Goal: Communication & Community: Participate in discussion

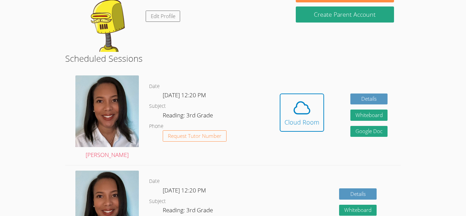
scroll to position [68, 0]
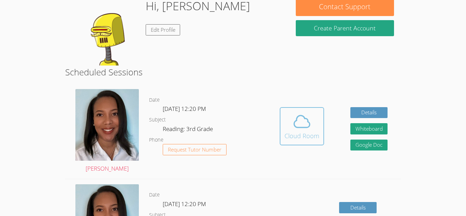
click at [301, 131] on div "Cloud Room" at bounding box center [302, 136] width 35 height 10
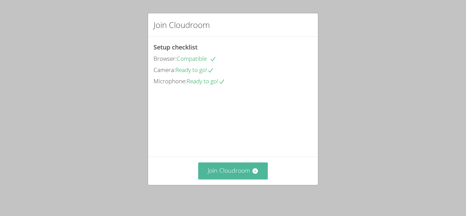
click at [248, 175] on button "Join Cloudroom" at bounding box center [233, 171] width 70 height 17
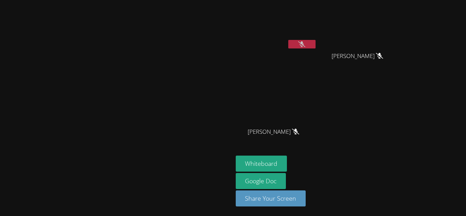
click at [306, 44] on icon at bounding box center [301, 44] width 7 height 6
click at [316, 44] on button at bounding box center [302, 44] width 27 height 9
click at [306, 45] on icon at bounding box center [301, 44] width 7 height 6
click at [316, 44] on button at bounding box center [302, 44] width 27 height 9
click at [316, 45] on button at bounding box center [302, 44] width 27 height 9
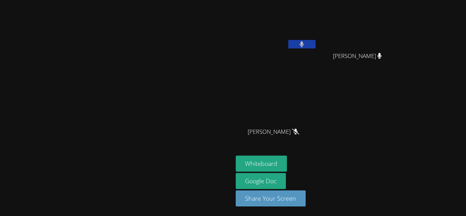
click at [316, 46] on button at bounding box center [302, 44] width 27 height 9
click at [306, 45] on icon at bounding box center [301, 44] width 7 height 6
click at [316, 43] on button at bounding box center [302, 44] width 27 height 9
click at [316, 44] on button at bounding box center [302, 44] width 27 height 9
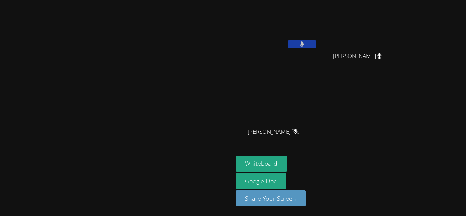
click at [316, 44] on button at bounding box center [302, 44] width 27 height 9
click at [306, 43] on icon at bounding box center [301, 44] width 7 height 6
click at [304, 43] on icon at bounding box center [302, 44] width 4 height 6
click at [401, 134] on div "Jack Cruz-Jose Oscar Dominguez-Sereno Oscar Dominguez-Sereno Diana Velasco Lope…" at bounding box center [318, 77] width 165 height 149
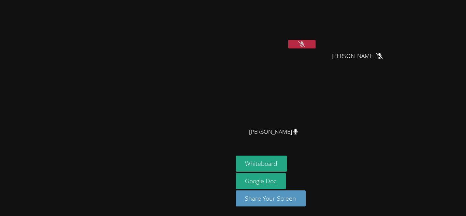
click at [306, 45] on icon at bounding box center [301, 44] width 7 height 6
click at [316, 44] on button at bounding box center [302, 44] width 27 height 9
click at [316, 45] on button at bounding box center [302, 44] width 27 height 9
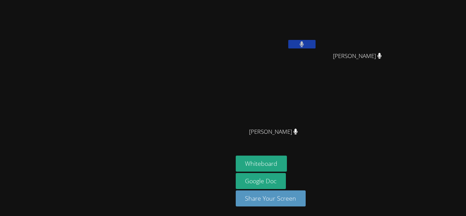
click at [316, 45] on button at bounding box center [302, 44] width 27 height 9
click at [306, 43] on icon at bounding box center [301, 44] width 7 height 6
click at [316, 43] on button at bounding box center [302, 44] width 27 height 9
click at [306, 43] on icon at bounding box center [301, 44] width 7 height 6
click at [316, 43] on button at bounding box center [302, 44] width 27 height 9
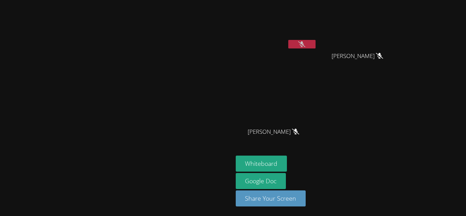
click at [316, 42] on button at bounding box center [302, 44] width 27 height 9
click at [316, 47] on button at bounding box center [302, 44] width 27 height 9
click at [306, 44] on icon at bounding box center [301, 44] width 7 height 6
click at [304, 44] on icon at bounding box center [302, 44] width 4 height 6
click at [306, 45] on icon at bounding box center [301, 44] width 7 height 6
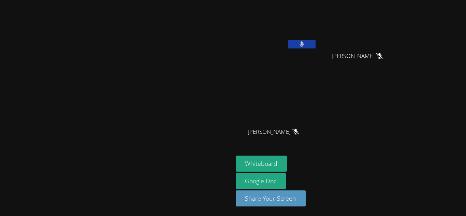
click at [316, 43] on button at bounding box center [302, 44] width 27 height 9
click at [316, 45] on button at bounding box center [302, 44] width 27 height 9
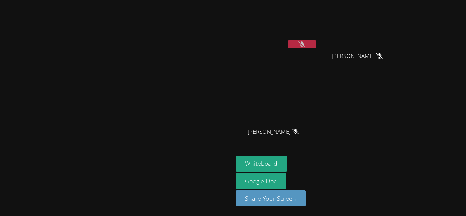
click at [306, 42] on icon at bounding box center [301, 44] width 7 height 6
click at [316, 46] on button at bounding box center [302, 44] width 27 height 9
click at [306, 42] on icon at bounding box center [301, 44] width 7 height 6
click at [304, 42] on icon at bounding box center [302, 44] width 4 height 6
click at [306, 42] on icon at bounding box center [301, 44] width 7 height 6
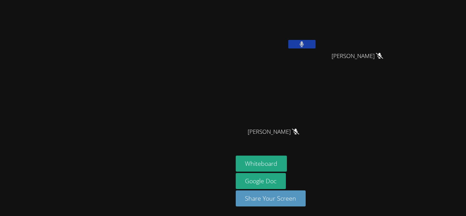
click at [304, 42] on icon at bounding box center [302, 44] width 4 height 6
click at [306, 44] on icon at bounding box center [301, 44] width 7 height 6
click at [316, 43] on button at bounding box center [302, 44] width 27 height 9
click at [306, 43] on icon at bounding box center [301, 44] width 7 height 6
click at [316, 42] on button at bounding box center [302, 44] width 27 height 9
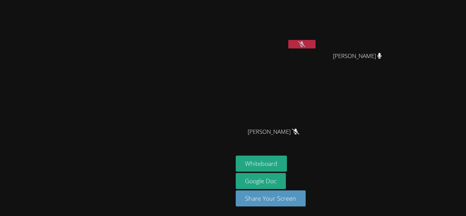
click at [316, 43] on button at bounding box center [302, 44] width 27 height 9
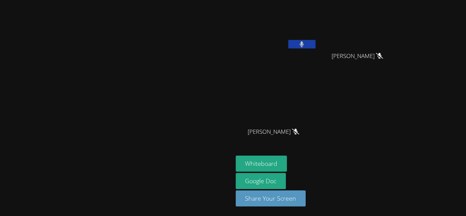
click at [316, 43] on button at bounding box center [302, 44] width 27 height 9
click at [102, 138] on video at bounding box center [116, 94] width 102 height 128
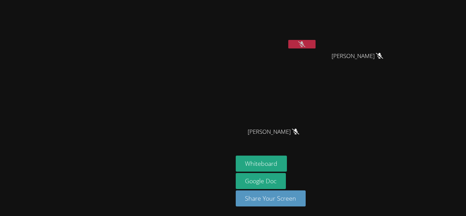
click at [102, 138] on video at bounding box center [116, 94] width 102 height 128
click at [101, 140] on video at bounding box center [116, 94] width 102 height 128
click at [316, 42] on button at bounding box center [302, 44] width 27 height 9
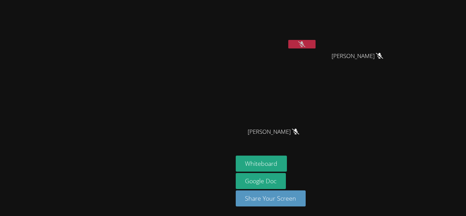
click at [306, 45] on icon at bounding box center [301, 44] width 7 height 6
click at [316, 45] on button at bounding box center [302, 44] width 27 height 9
click at [306, 45] on icon at bounding box center [301, 44] width 7 height 6
click at [304, 45] on icon at bounding box center [302, 44] width 4 height 6
click at [306, 46] on icon at bounding box center [301, 44] width 7 height 6
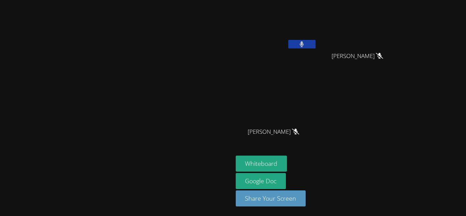
click at [304, 46] on icon at bounding box center [302, 44] width 4 height 6
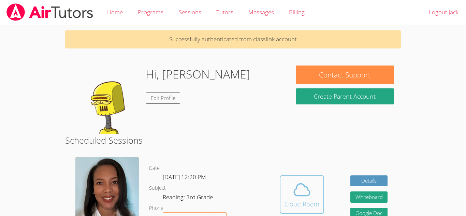
click at [301, 181] on icon at bounding box center [302, 189] width 19 height 19
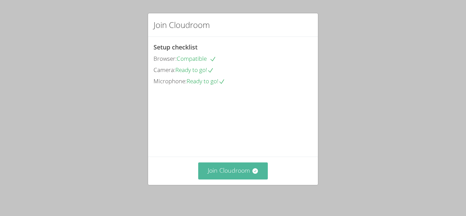
click at [226, 171] on button "Join Cloudroom" at bounding box center [233, 171] width 70 height 17
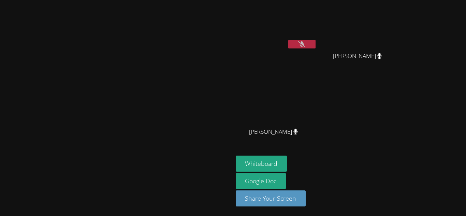
click at [299, 44] on video at bounding box center [276, 26] width 81 height 46
click at [306, 45] on icon at bounding box center [301, 44] width 7 height 6
click at [317, 39] on video at bounding box center [276, 26] width 81 height 46
click at [316, 41] on button at bounding box center [302, 44] width 27 height 9
click at [304, 43] on icon at bounding box center [302, 44] width 4 height 6
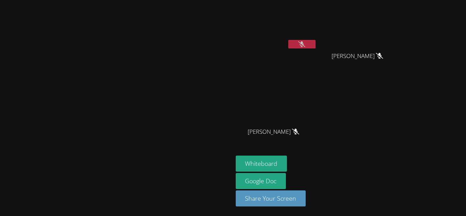
click at [316, 48] on button at bounding box center [302, 44] width 27 height 9
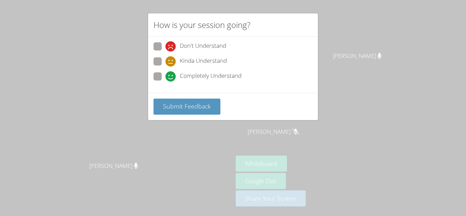
click at [166, 82] on span at bounding box center [166, 82] width 0 height 0
click at [166, 78] on input "Completely Understand" at bounding box center [169, 75] width 6 height 6
radio input "true"
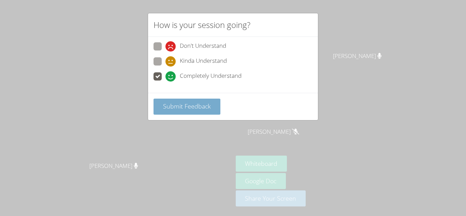
click at [201, 104] on span "Submit Feedback" at bounding box center [187, 106] width 48 height 8
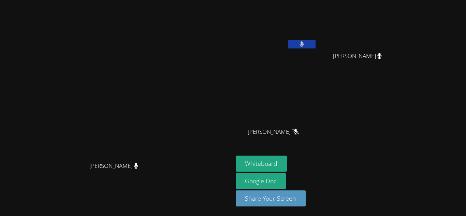
click at [316, 42] on button at bounding box center [302, 44] width 27 height 9
click at [306, 42] on icon at bounding box center [301, 44] width 7 height 6
click at [316, 42] on button at bounding box center [302, 44] width 27 height 9
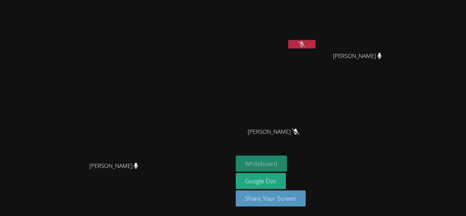
click at [288, 166] on button "Whiteboard" at bounding box center [262, 164] width 52 height 16
